Goal: Find specific page/section: Find specific page/section

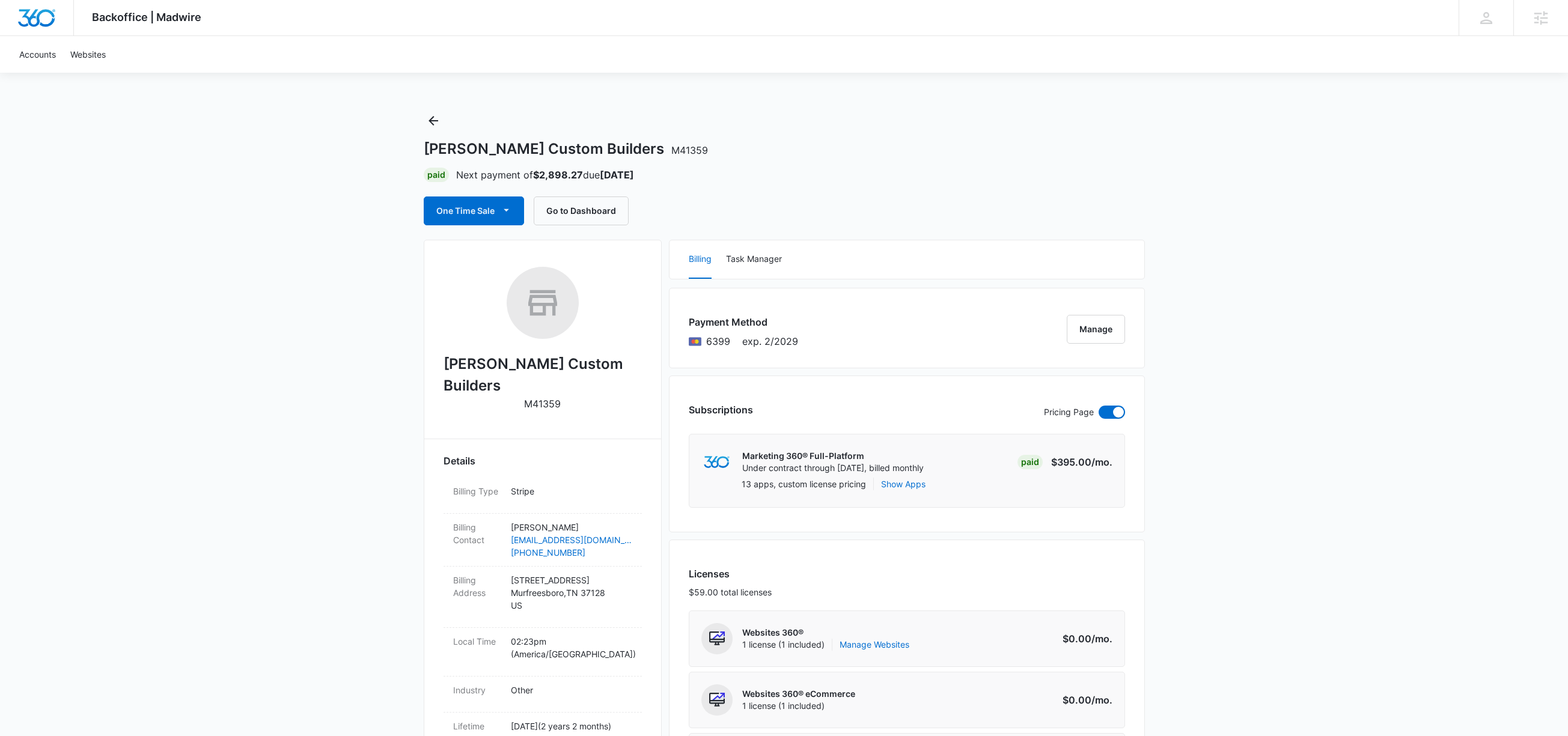
drag, startPoint x: 573, startPoint y: 383, endPoint x: 486, endPoint y: 379, distance: 87.1
click at [486, 379] on div "[PERSON_NAME] Custom Builders M41359" at bounding box center [542, 343] width 198 height 152
drag, startPoint x: 459, startPoint y: 362, endPoint x: 563, endPoint y: 390, distance: 107.7
click at [563, 390] on div "[PERSON_NAME] Custom Builders M41359" at bounding box center [542, 343] width 198 height 152
copy div "[PERSON_NAME] Custom Builders M41359"
